Goal: Transaction & Acquisition: Download file/media

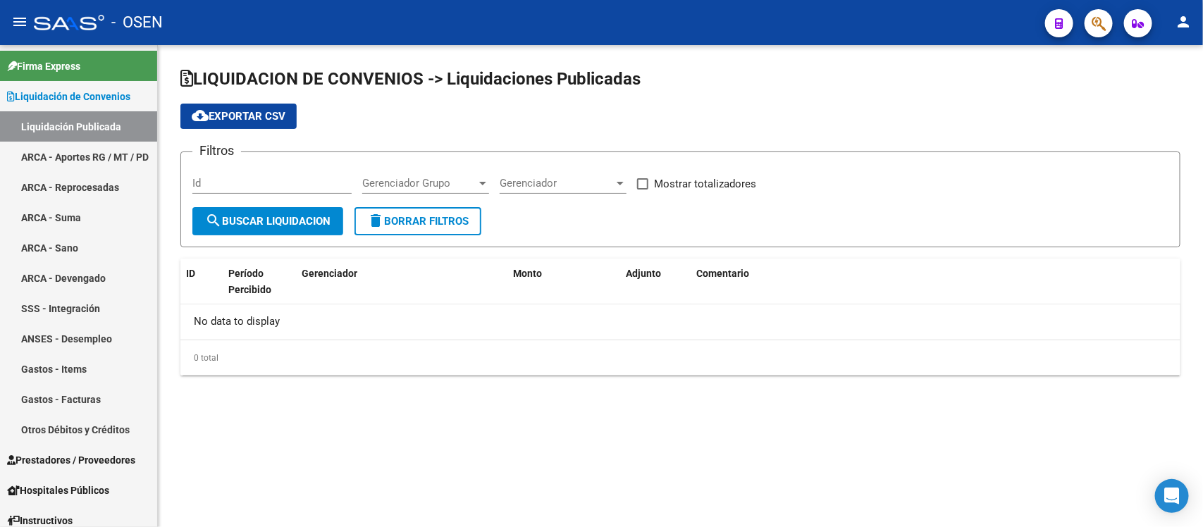
checkbox input "true"
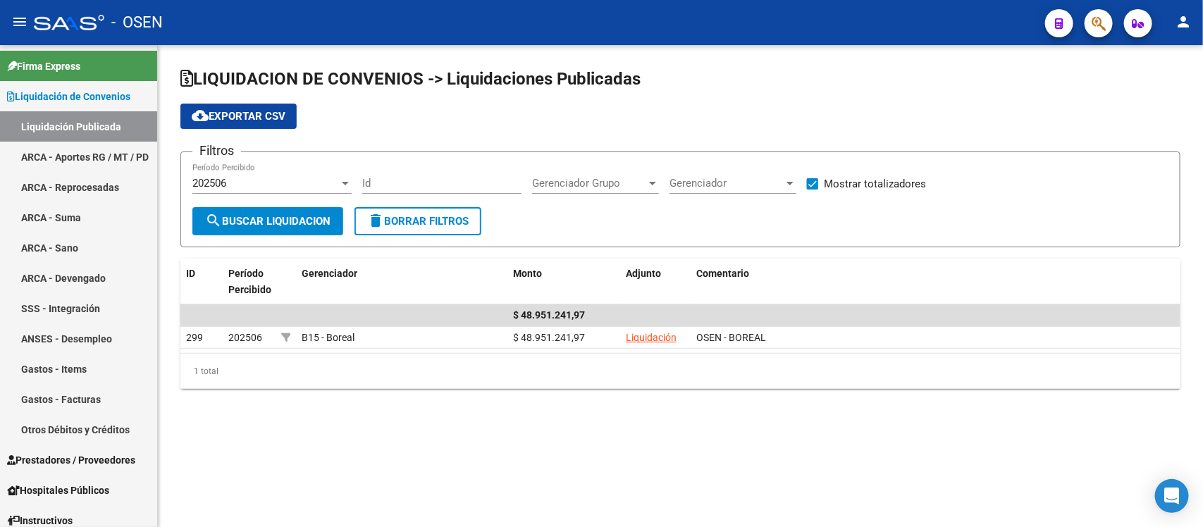
click at [312, 183] on div "202506" at bounding box center [265, 183] width 147 height 13
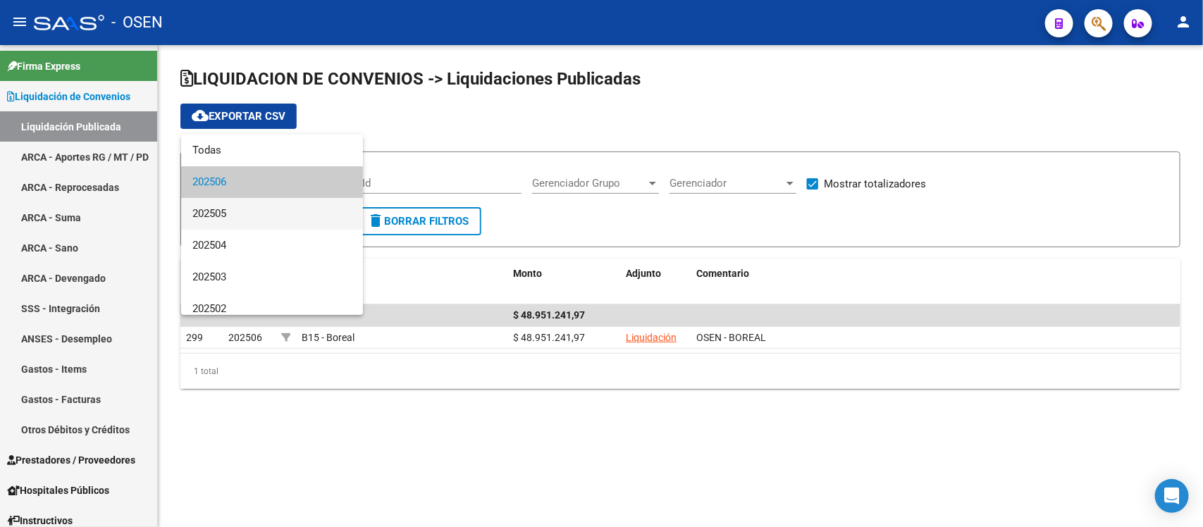
click at [198, 215] on span "202505" at bounding box center [271, 214] width 159 height 32
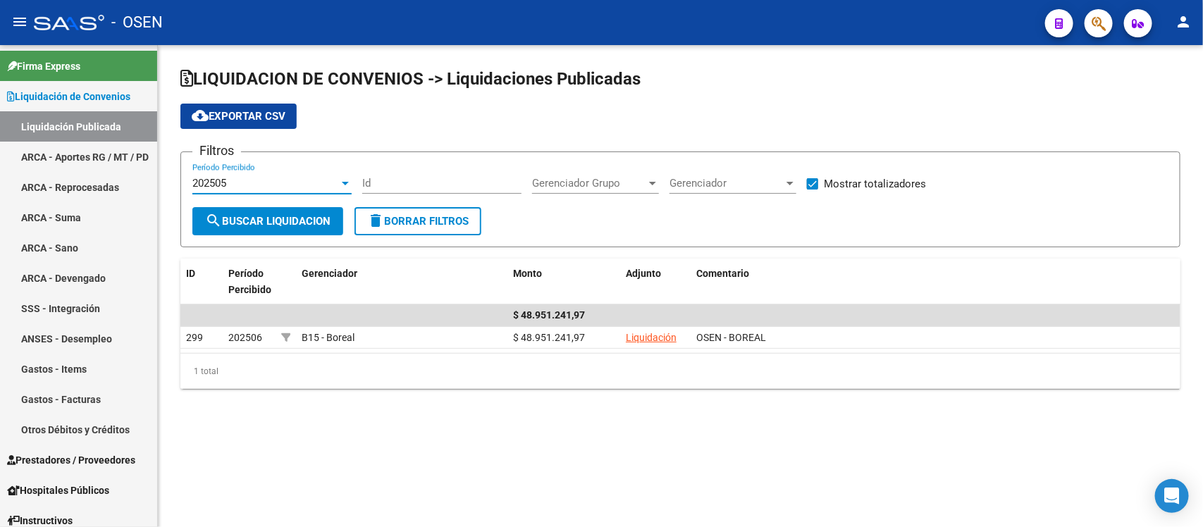
click at [263, 222] on span "search Buscar Liquidacion" at bounding box center [267, 221] width 125 height 13
click at [326, 177] on div "202505" at bounding box center [265, 183] width 147 height 13
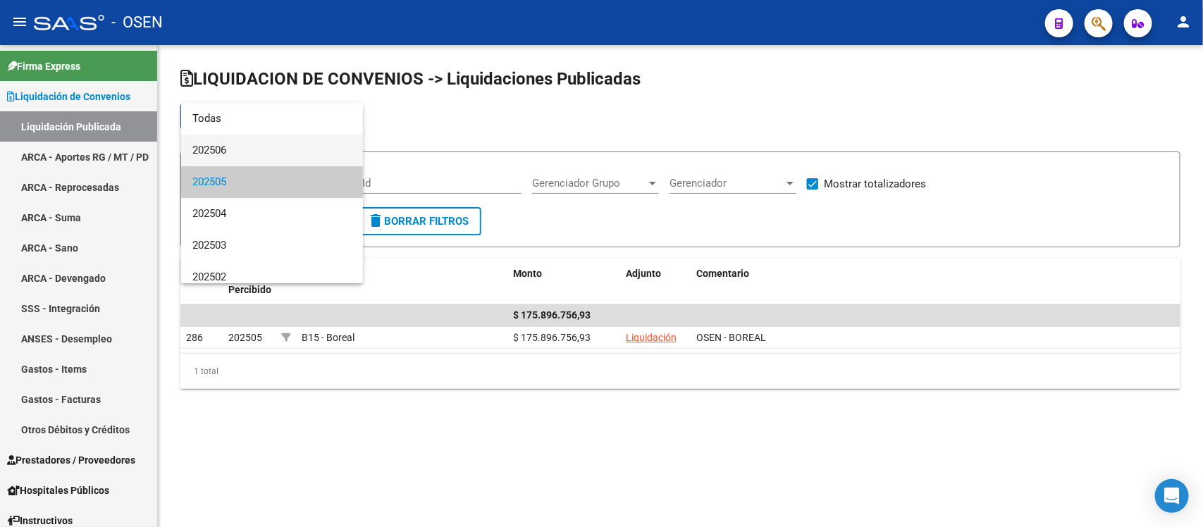
click at [240, 145] on span "202506" at bounding box center [271, 151] width 159 height 32
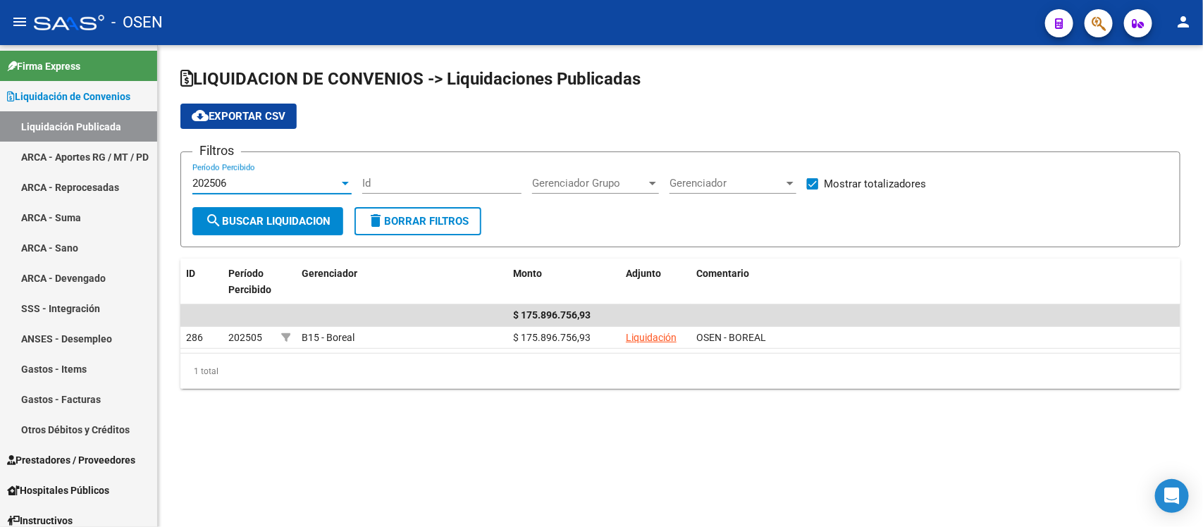
click at [240, 209] on button "search Buscar Liquidacion" at bounding box center [267, 221] width 151 height 28
click at [76, 145] on link "ARCA - Aportes RG / MT / PD" at bounding box center [78, 157] width 157 height 30
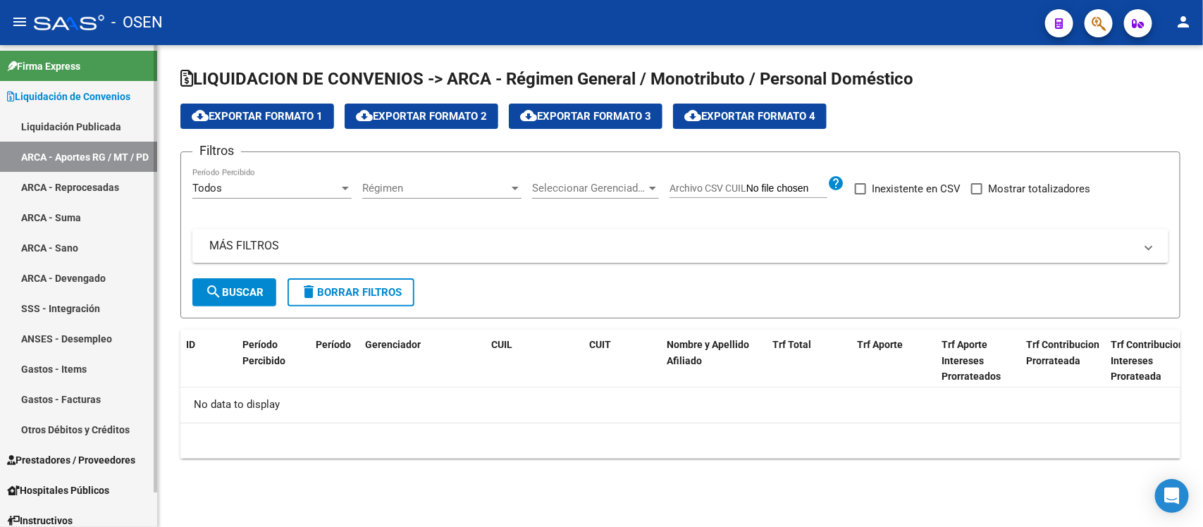
click at [78, 125] on link "Liquidación Publicada" at bounding box center [78, 126] width 157 height 30
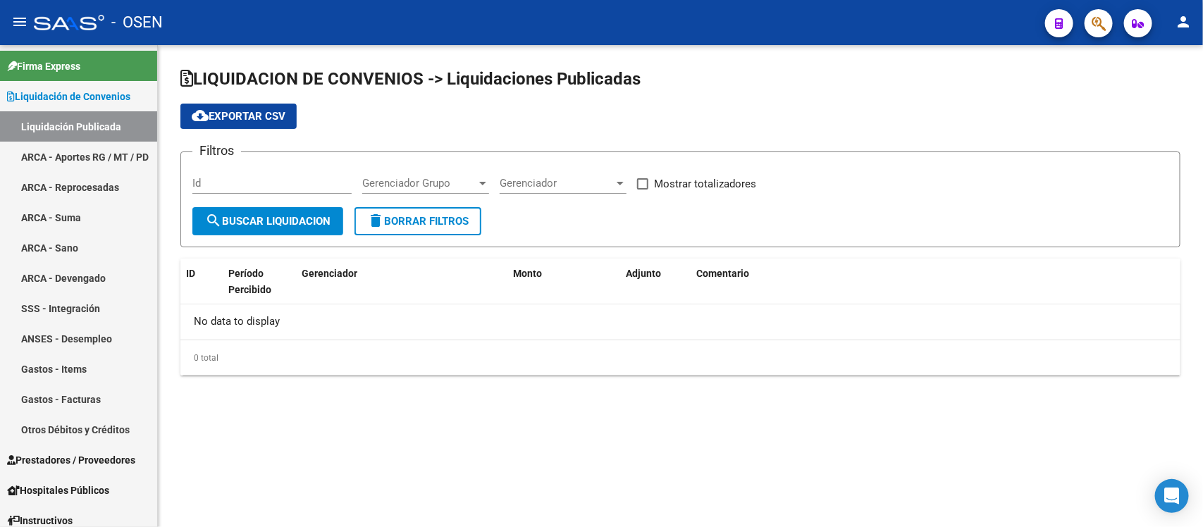
checkbox input "true"
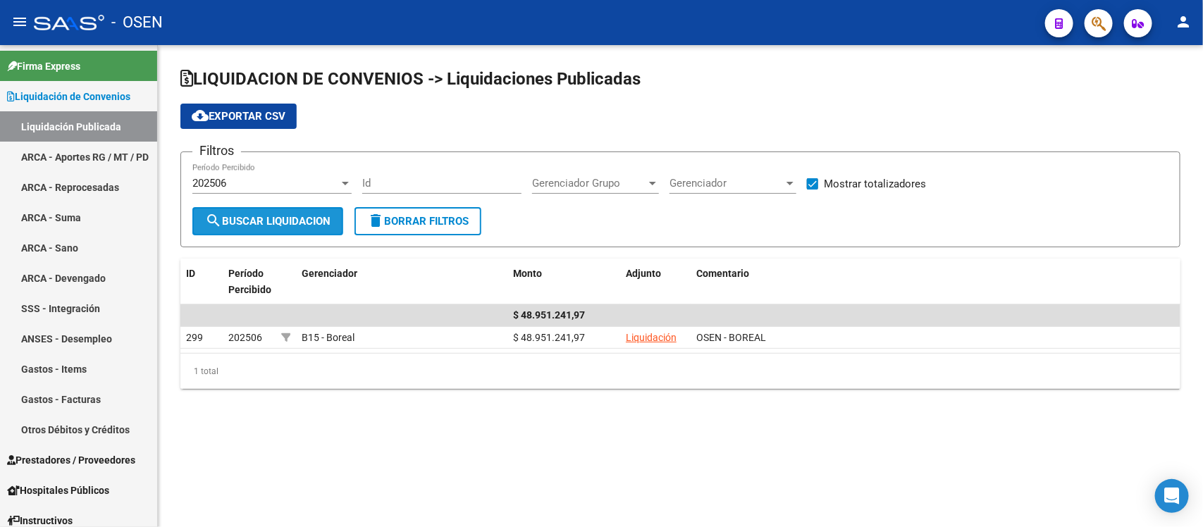
click at [286, 226] on span "search Buscar Liquidacion" at bounding box center [267, 221] width 125 height 13
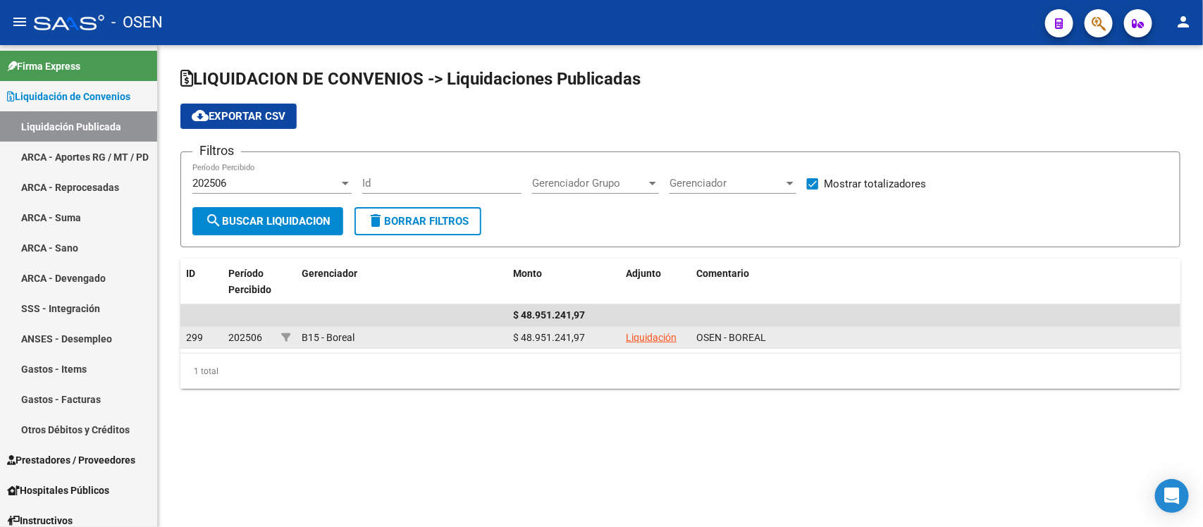
click at [651, 330] on div "Liquidación" at bounding box center [655, 338] width 59 height 16
click at [654, 335] on link "Liquidación" at bounding box center [651, 337] width 51 height 11
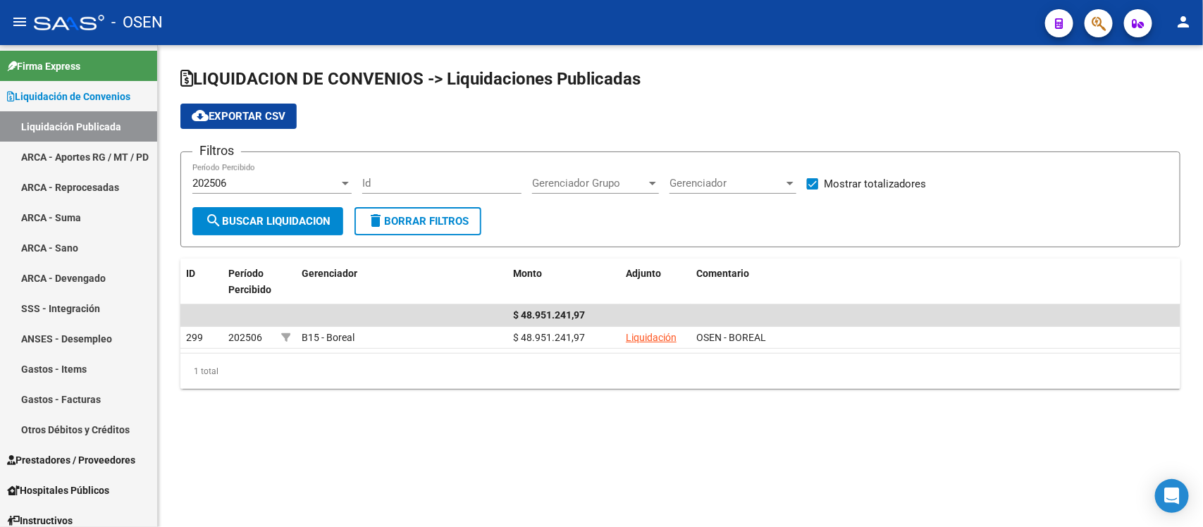
click at [248, 215] on span "search Buscar Liquidacion" at bounding box center [267, 221] width 125 height 13
click at [233, 123] on button "cloud_download Exportar CSV" at bounding box center [238, 116] width 116 height 25
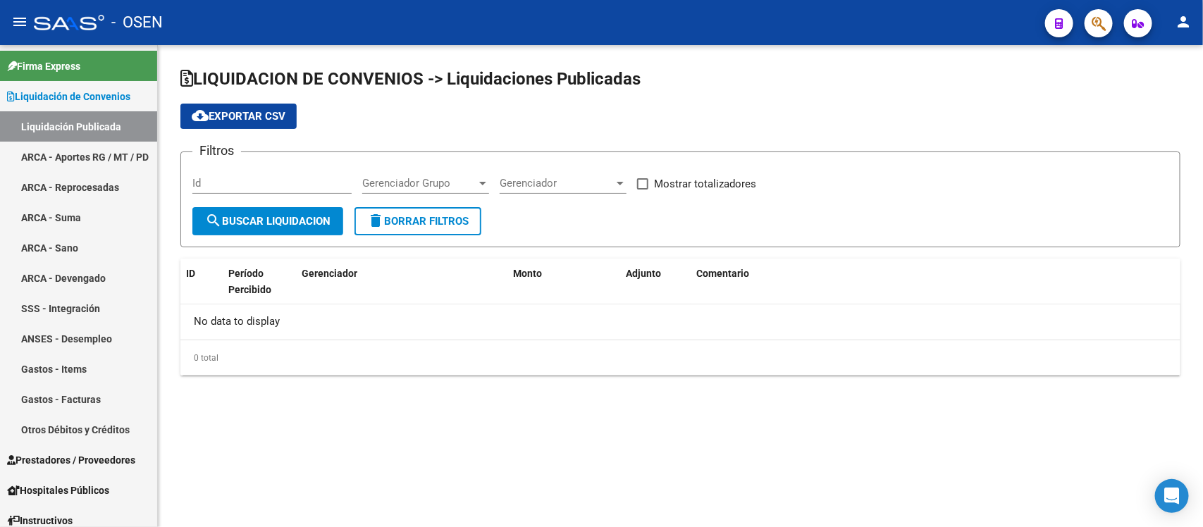
checkbox input "true"
